Goal: Information Seeking & Learning: Learn about a topic

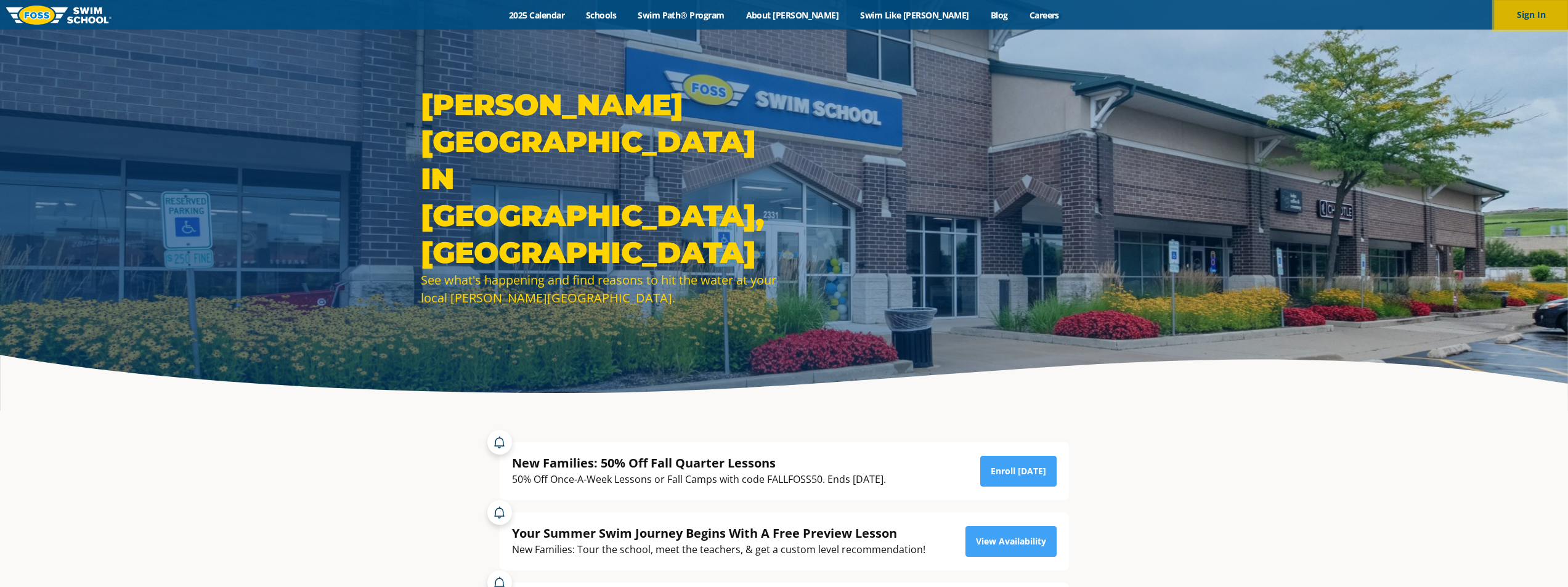
click at [1528, 5] on button "Sign In" at bounding box center [1530, 15] width 74 height 30
click at [735, 14] on link "Swim Path® Program" at bounding box center [680, 15] width 107 height 11
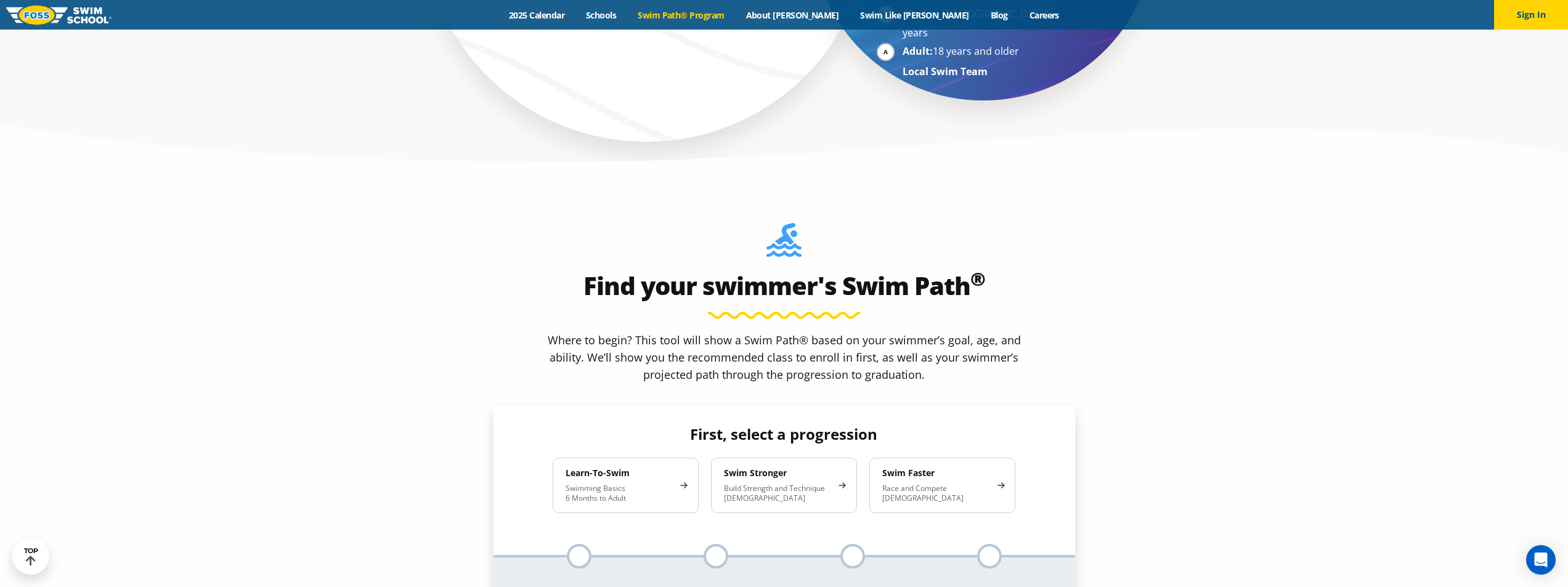
scroll to position [1047, 0]
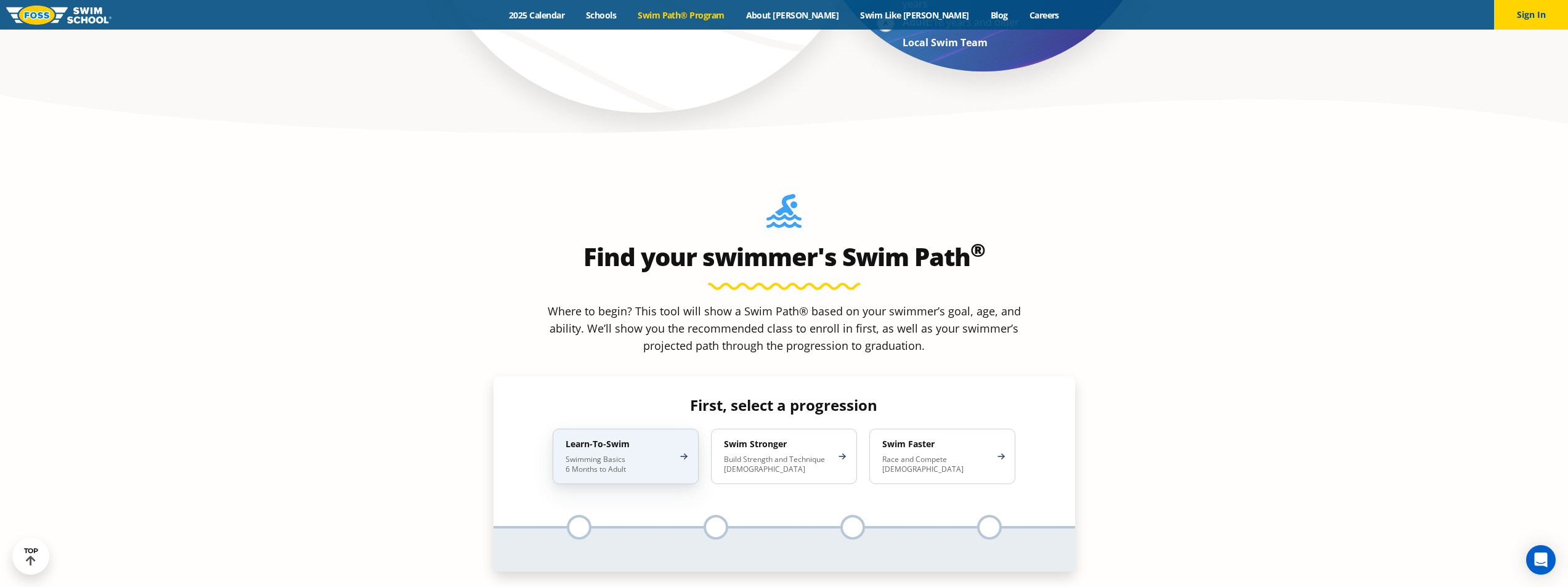
click at [635, 429] on div "Learn-To-Swim Swimming Basics 6 Months to Adult" at bounding box center [625, 456] width 146 height 55
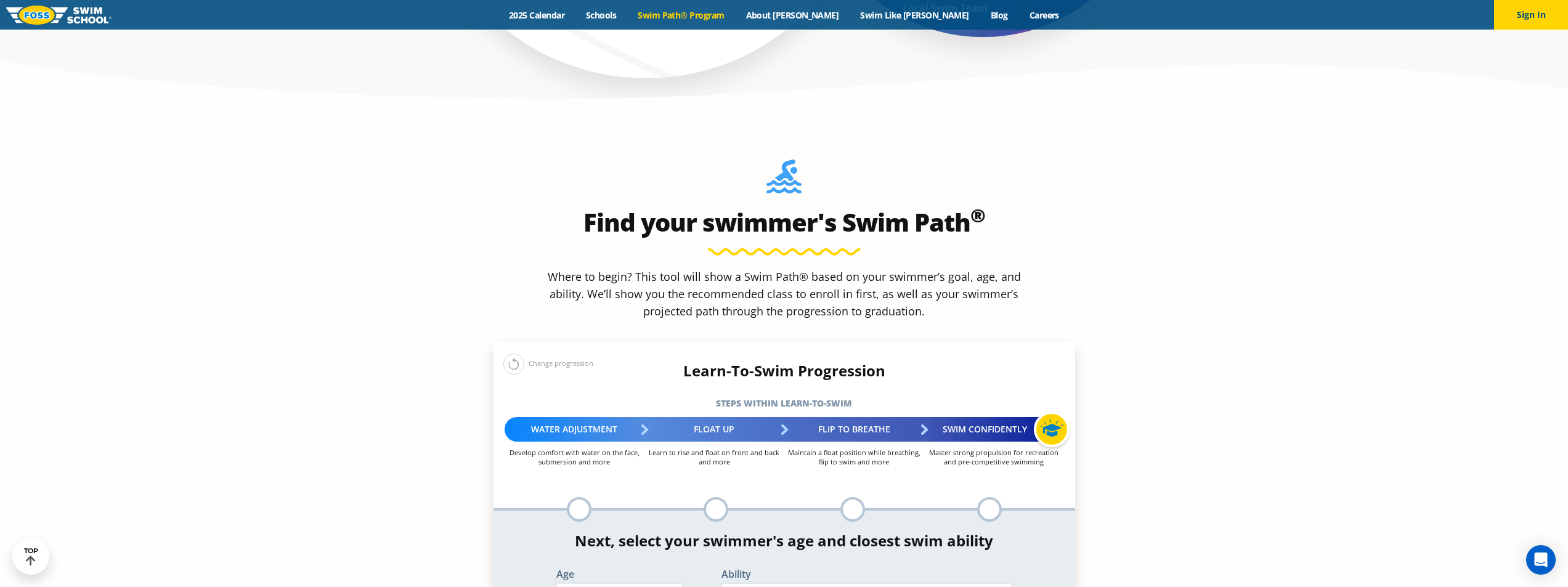
scroll to position [1171, 0]
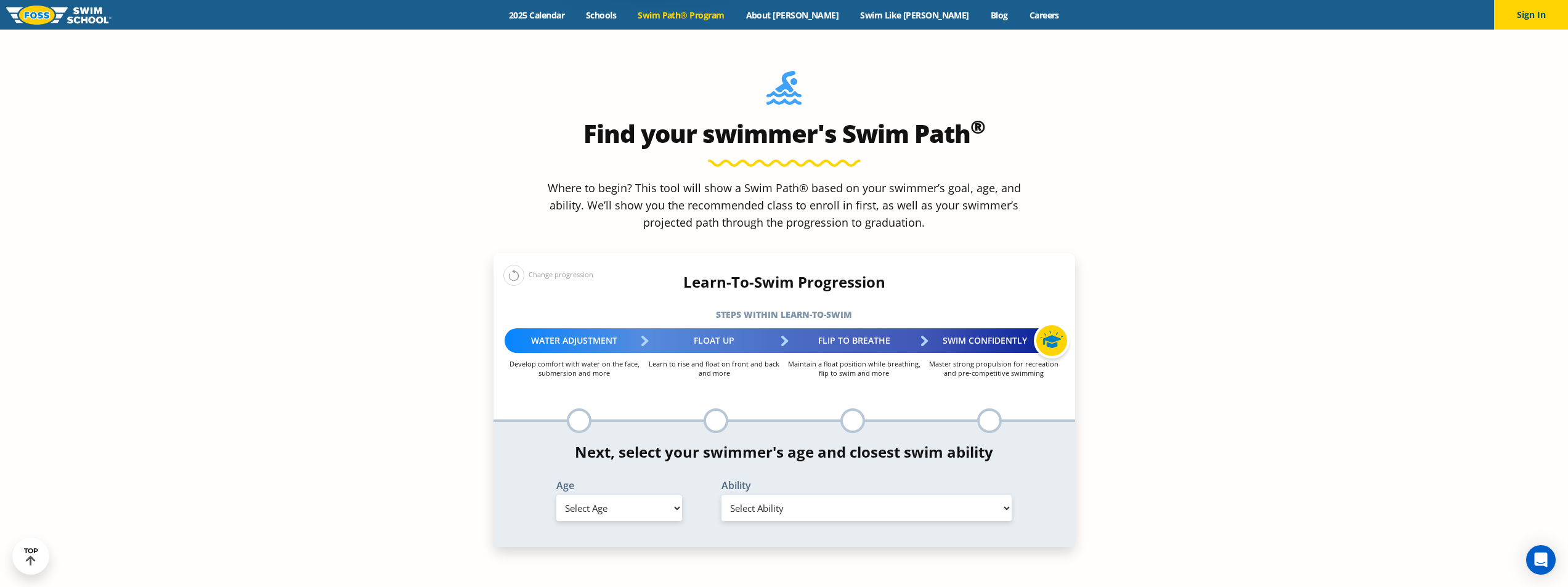
click at [743, 495] on select "Select Ability" at bounding box center [867, 508] width 291 height 26
click at [744, 495] on select "Select Ability" at bounding box center [867, 508] width 291 height 26
click at [610, 495] on select "Select Age 6 months - 1 year 1 year 2 years 3 years 4 years 5 years 6 years 7 y…" at bounding box center [619, 508] width 126 height 26
select select "4-years"
click at [556, 495] on select "Select Age 6 months - 1 year 1 year 2 years 3 years 4 years 5 years 6 years 7 y…" at bounding box center [619, 508] width 126 height 26
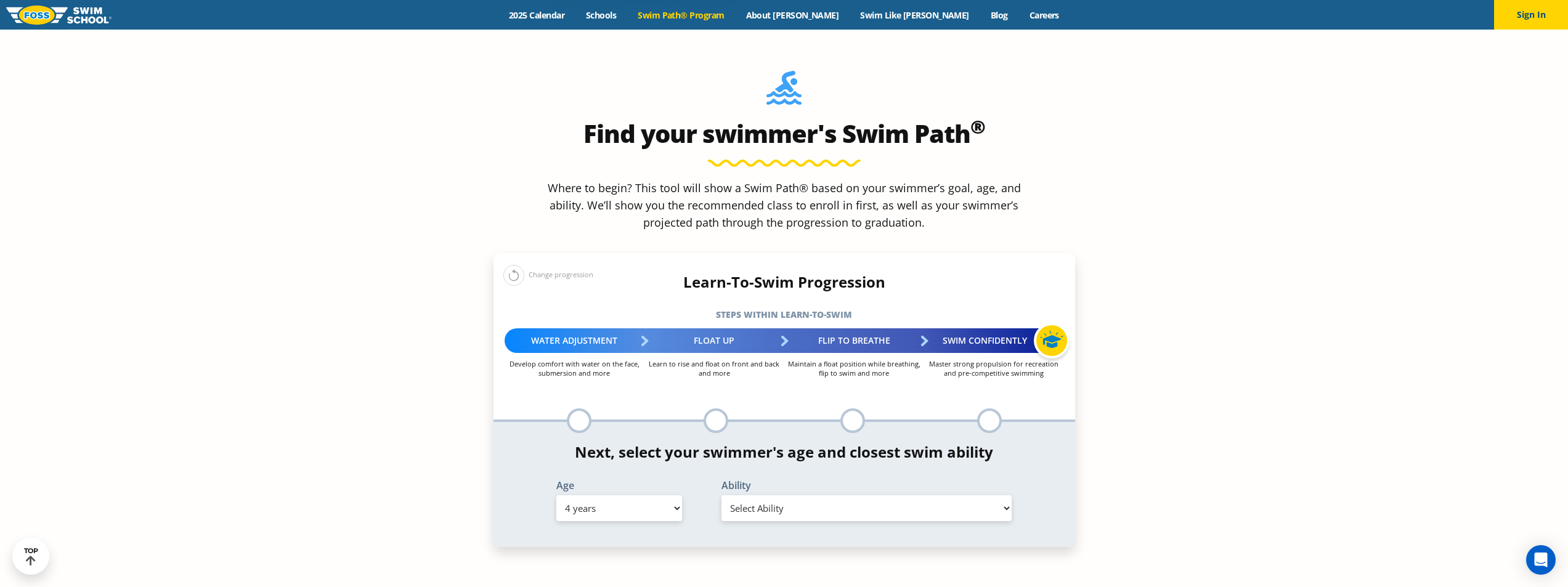
click at [760, 495] on select "Select Ability First in-water experience When in the water, reliant on a life j…" at bounding box center [867, 508] width 291 height 26
click at [722, 495] on select "Select Ability First in-water experience When in the water, reliant on a life j…" at bounding box center [867, 508] width 291 height 26
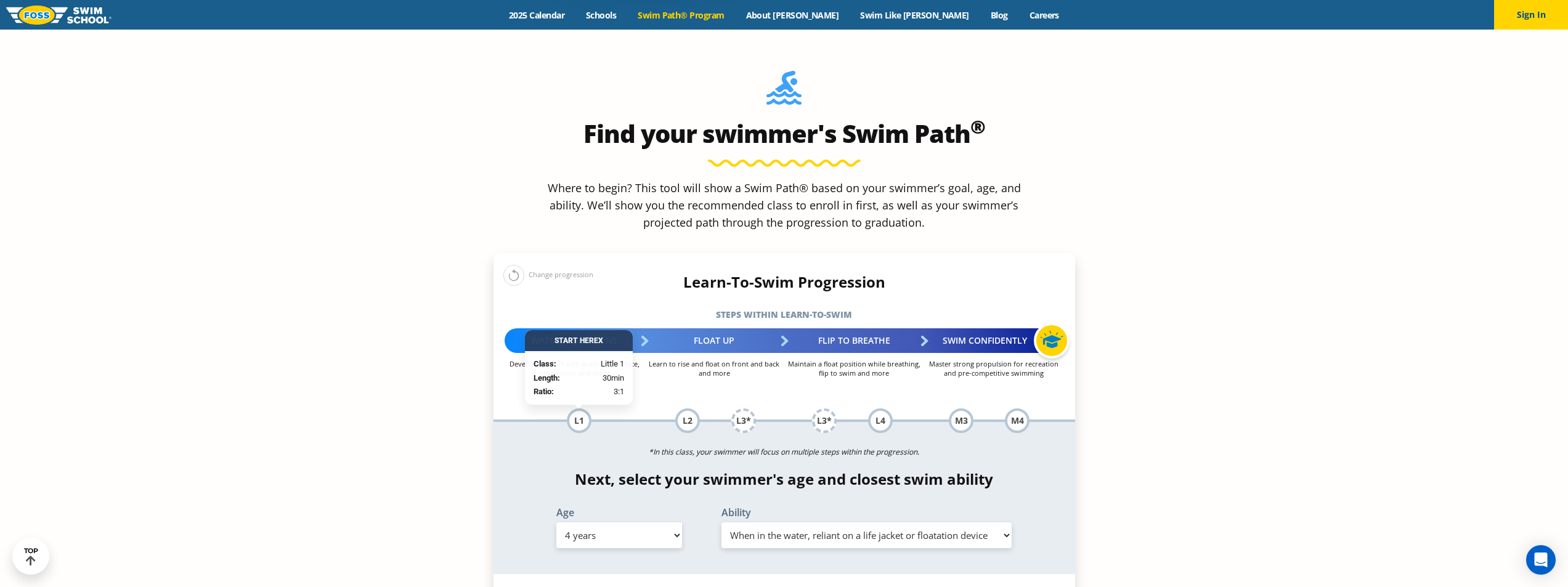
scroll to position [1232, 0]
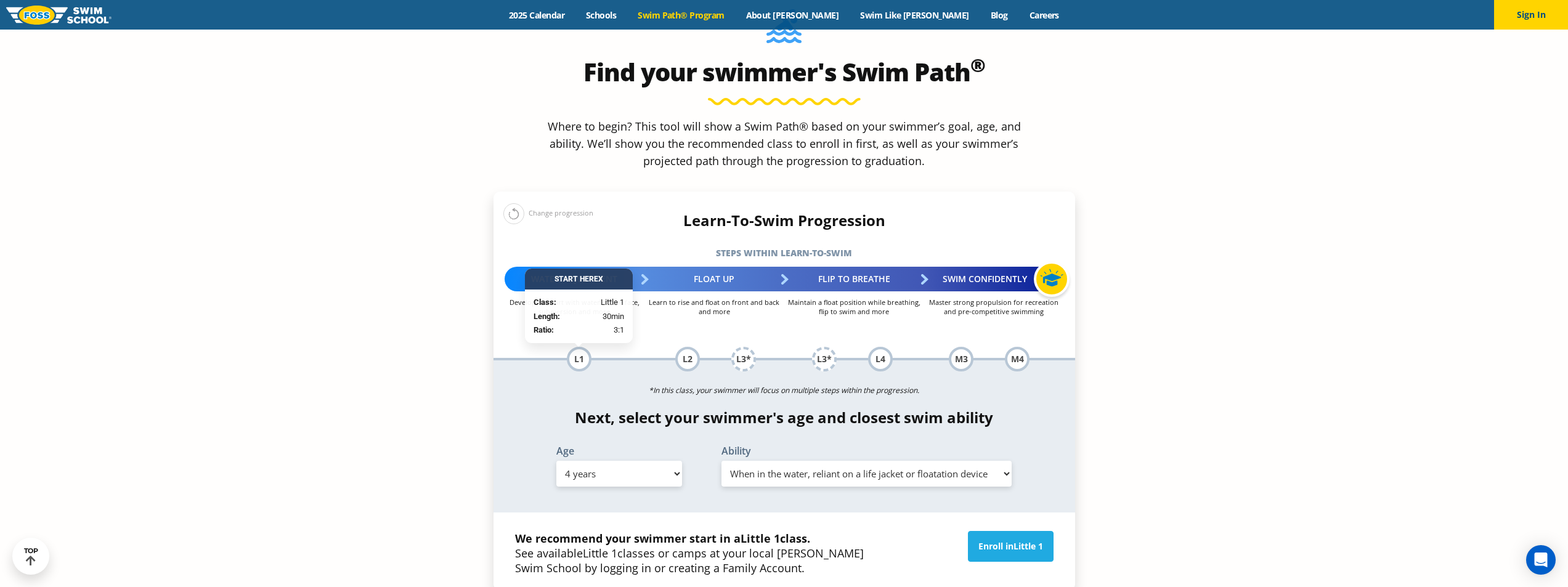
click at [796, 460] on select "Select Ability First in-water experience When in the water, reliant on a life j…" at bounding box center [867, 473] width 291 height 26
click at [722, 460] on select "Select Ability First in-water experience When in the water, reliant on a life j…" at bounding box center [867, 473] width 291 height 26
click at [812, 460] on select "Select Ability First in-water experience When in the water, reliant on a life j…" at bounding box center [867, 473] width 291 height 26
select select "4-years-swim-5-ft-with-face-in-the-water-unassisted-by-a-person-or-floatie"
click at [722, 460] on select "Select Ability First in-water experience When in the water, reliant on a life j…" at bounding box center [867, 473] width 291 height 26
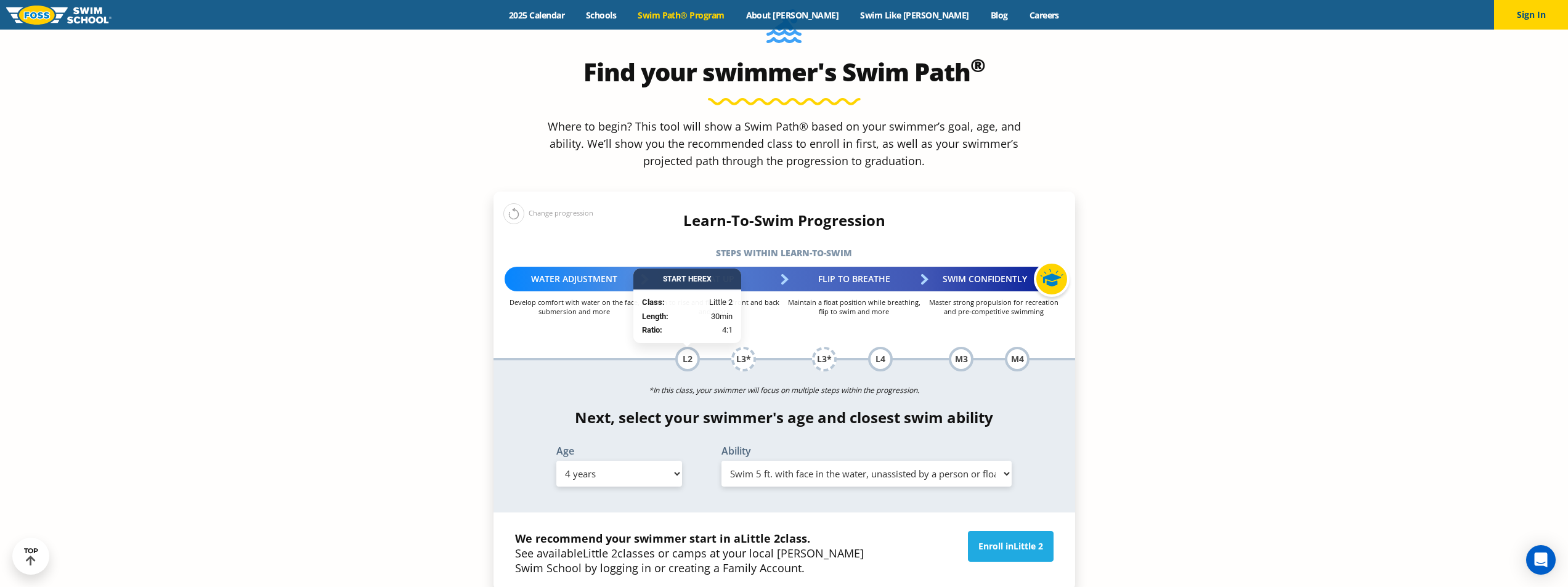
click at [912, 460] on select "Select Ability First in-water experience When in the water, reliant on a life j…" at bounding box center [867, 473] width 291 height 26
